Goal: Task Accomplishment & Management: Manage account settings

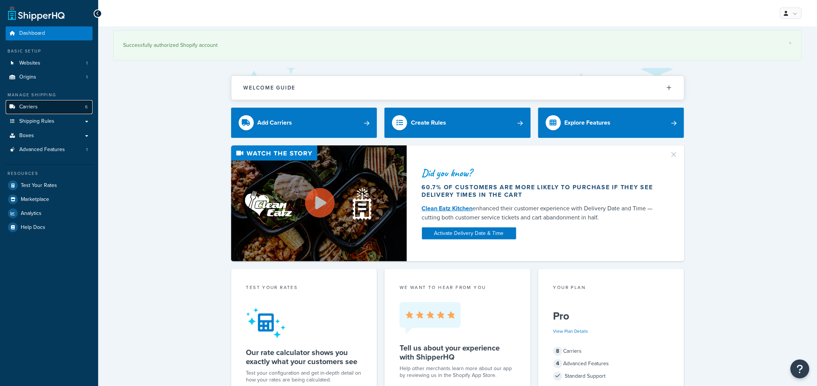
click at [29, 104] on span "Carriers" at bounding box center [28, 107] width 19 height 6
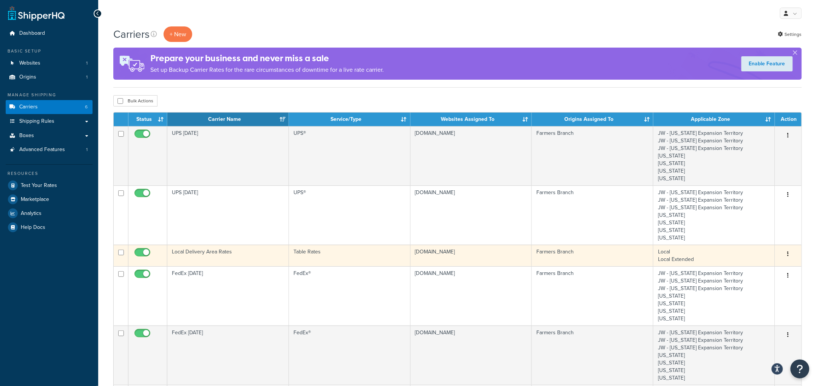
click at [241, 257] on td "Local Delivery Area Rates" at bounding box center [228, 256] width 122 height 22
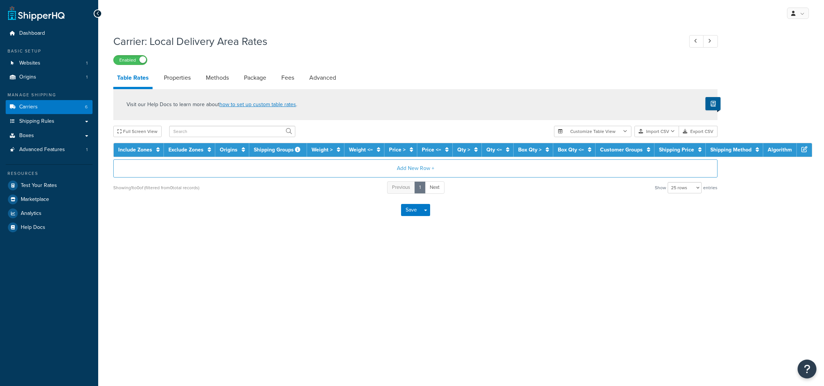
select select "25"
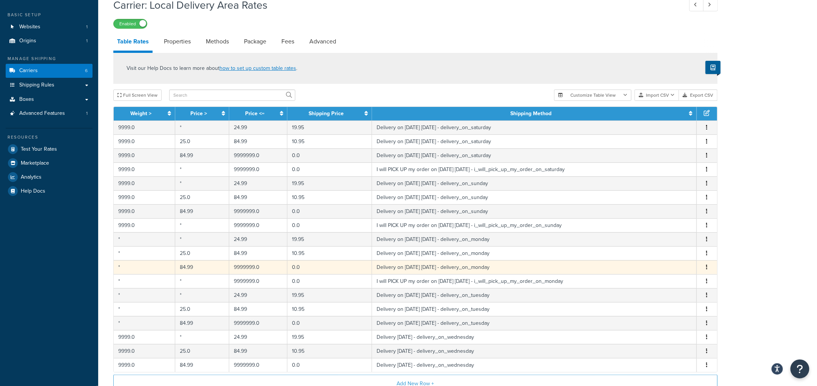
scroll to position [47, 0]
